Goal: Task Accomplishment & Management: Manage account settings

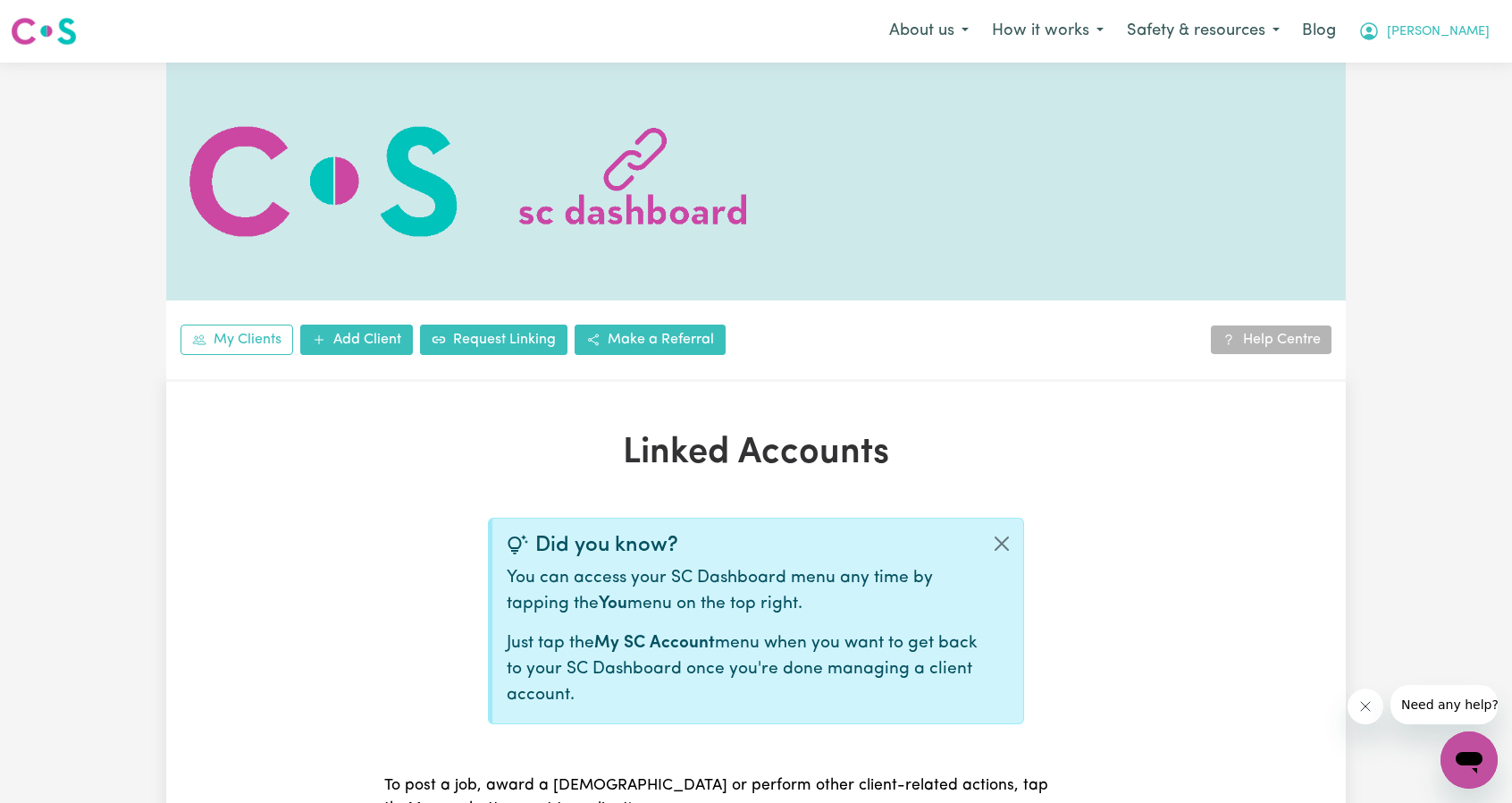
drag, startPoint x: 1480, startPoint y: 32, endPoint x: 1460, endPoint y: 49, distance: 26.2
click at [1480, 32] on span "[PERSON_NAME]" at bounding box center [1438, 32] width 103 height 19
click at [1425, 107] on link "Logout" at bounding box center [1429, 103] width 141 height 34
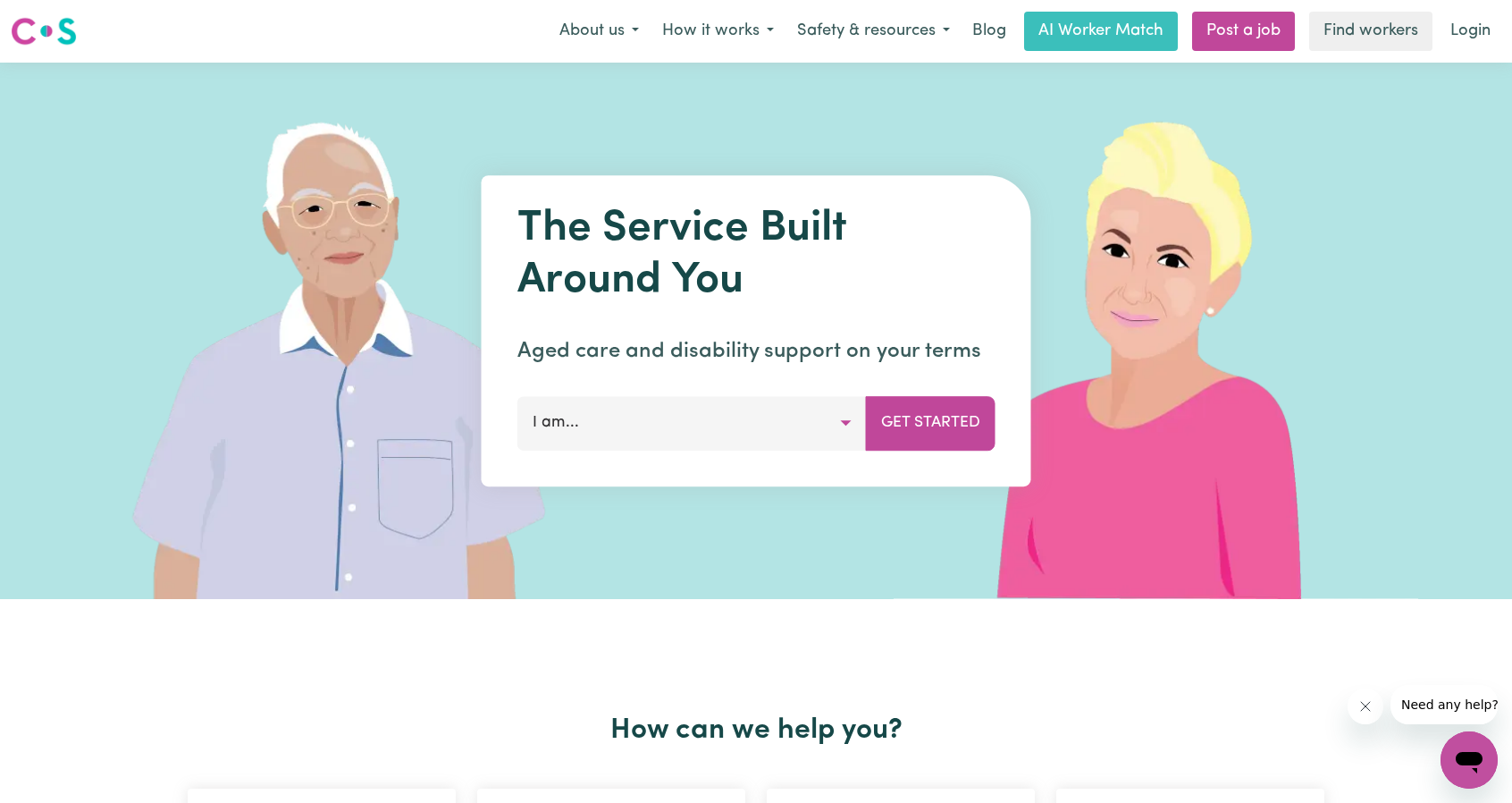
click at [1457, 35] on link "Login" at bounding box center [1470, 32] width 62 height 39
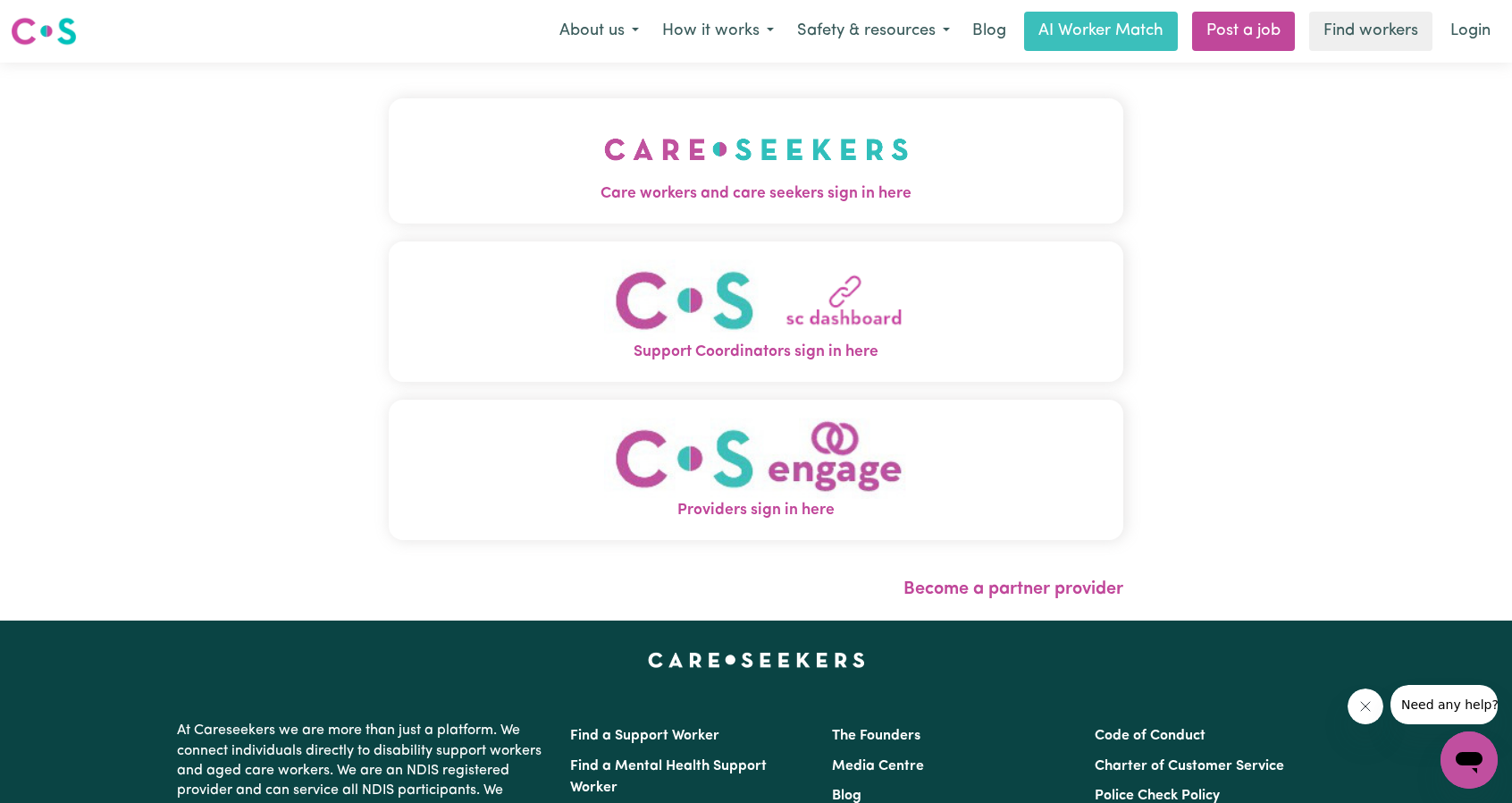
click at [870, 155] on img "Care workers and care seekers sign in here" at bounding box center [756, 148] width 305 height 66
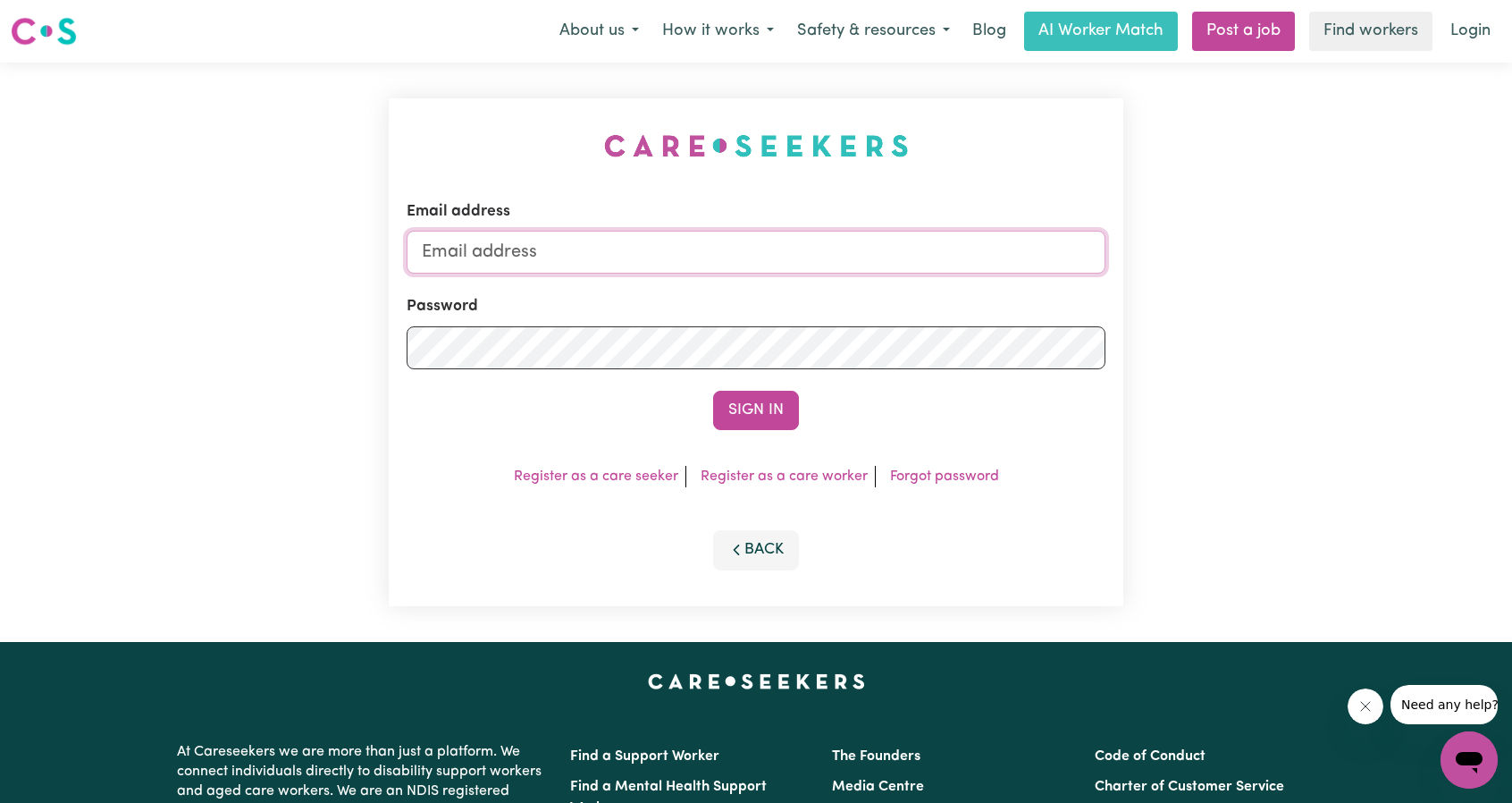
click at [835, 254] on input "Email address" at bounding box center [756, 252] width 699 height 43
drag, startPoint x: 513, startPoint y: 260, endPoint x: 858, endPoint y: 287, distance: 346.1
click at [857, 286] on form "Email address [EMAIL_ADDRESS][PERSON_NAME][DOMAIN_NAME] Password Sign In" at bounding box center [756, 315] width 699 height 230
type input "[EMAIL_ADDRESS][DOMAIN_NAME]"
click at [743, 403] on button "Sign In" at bounding box center [756, 410] width 86 height 39
